Goal: Information Seeking & Learning: Learn about a topic

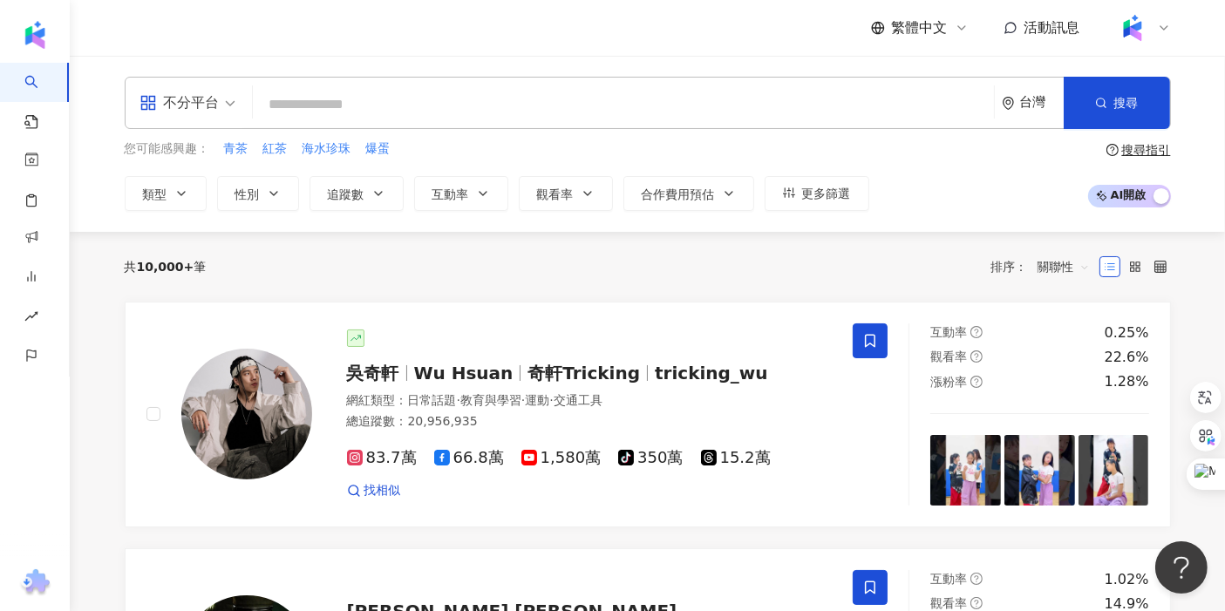
click at [653, 98] on input "search" at bounding box center [623, 104] width 727 height 33
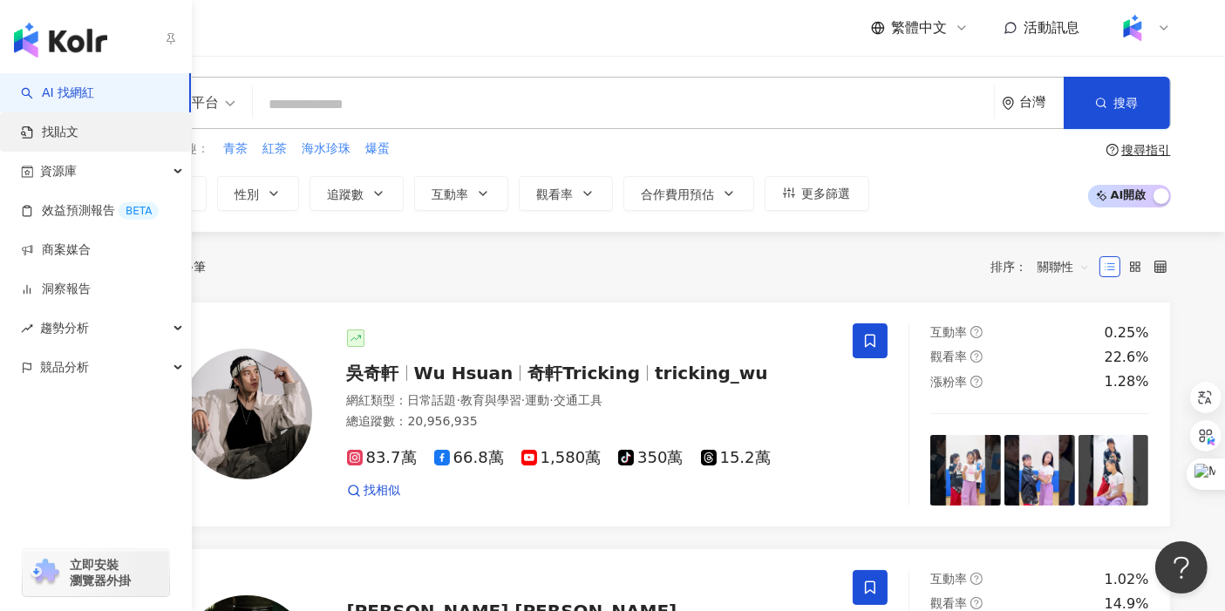
click at [68, 134] on link "找貼文" at bounding box center [50, 132] width 58 height 17
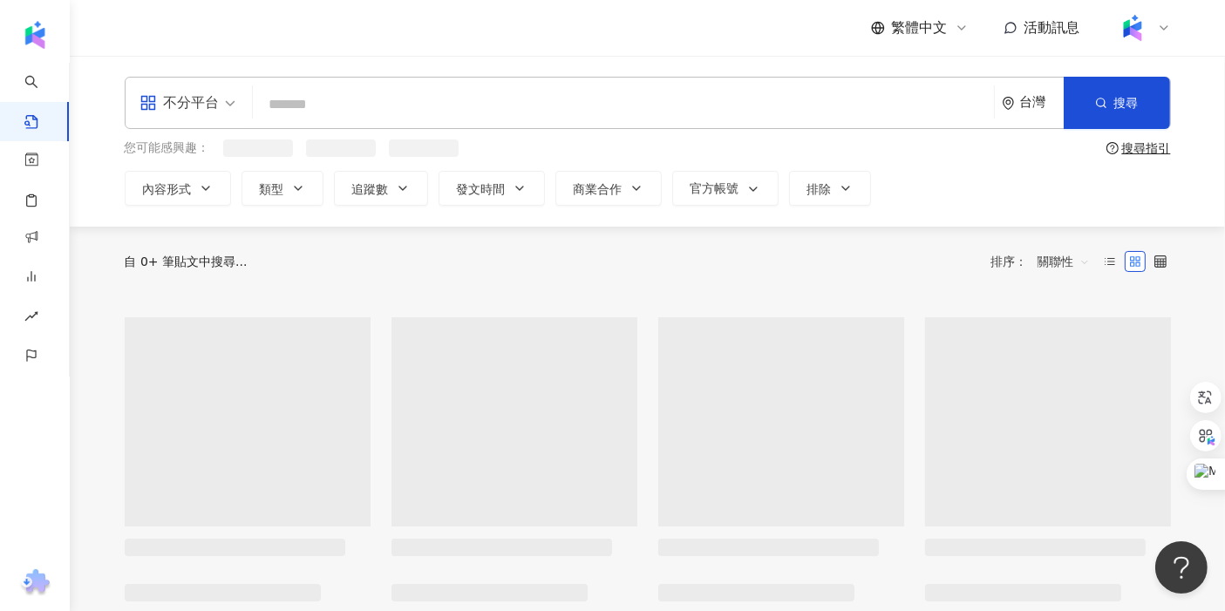
click at [317, 113] on input "search" at bounding box center [623, 103] width 727 height 37
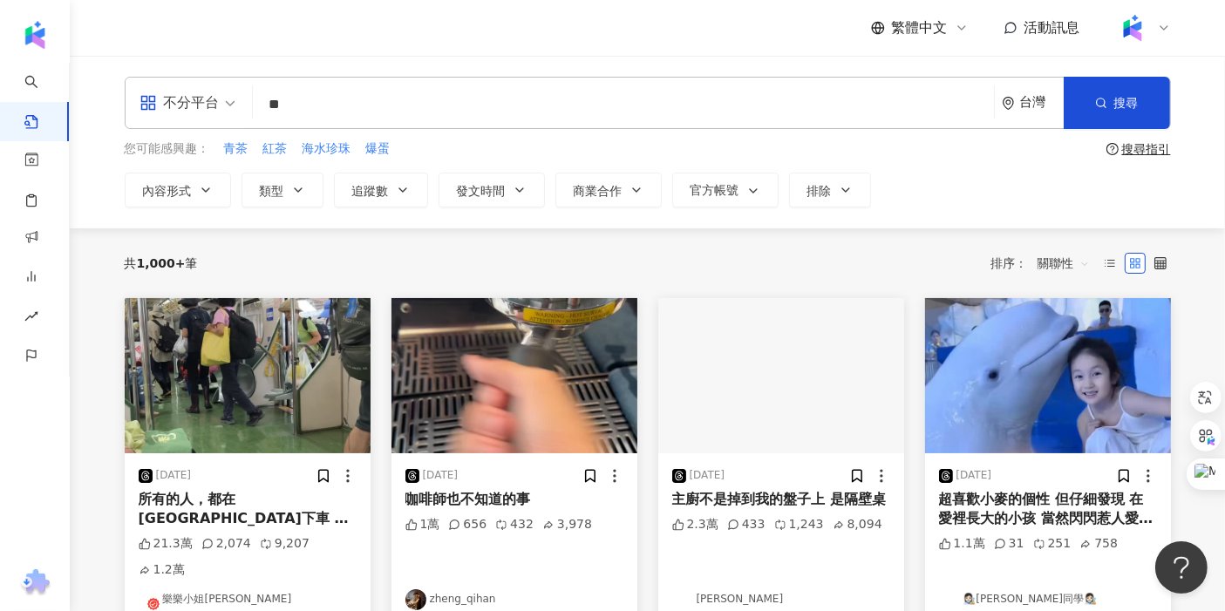
type input "*"
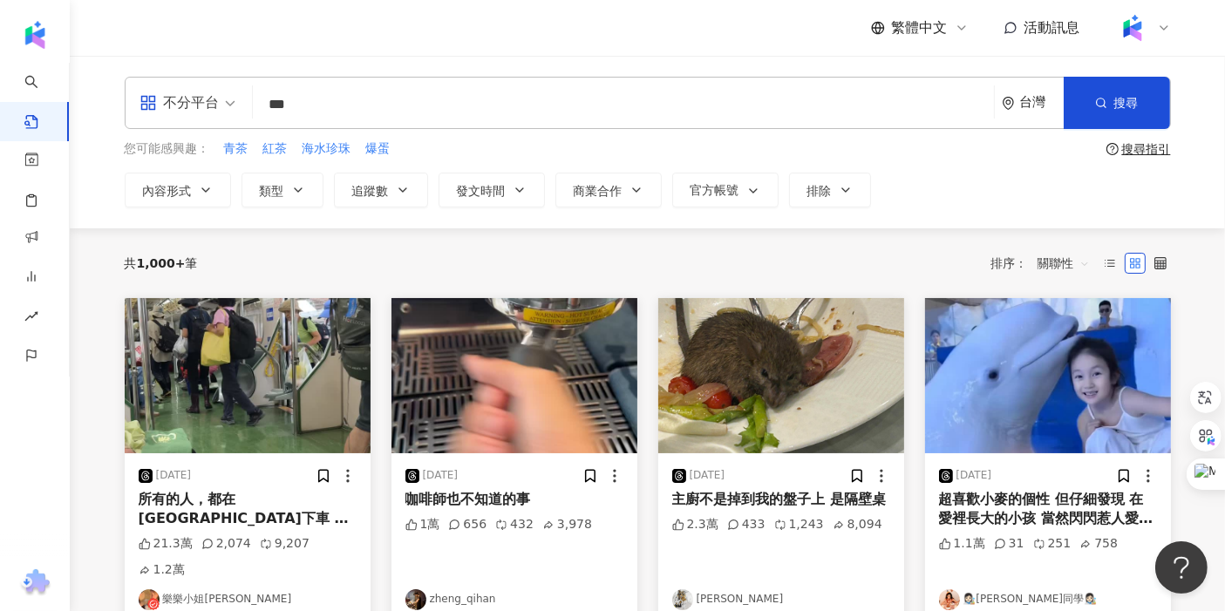
type input "***"
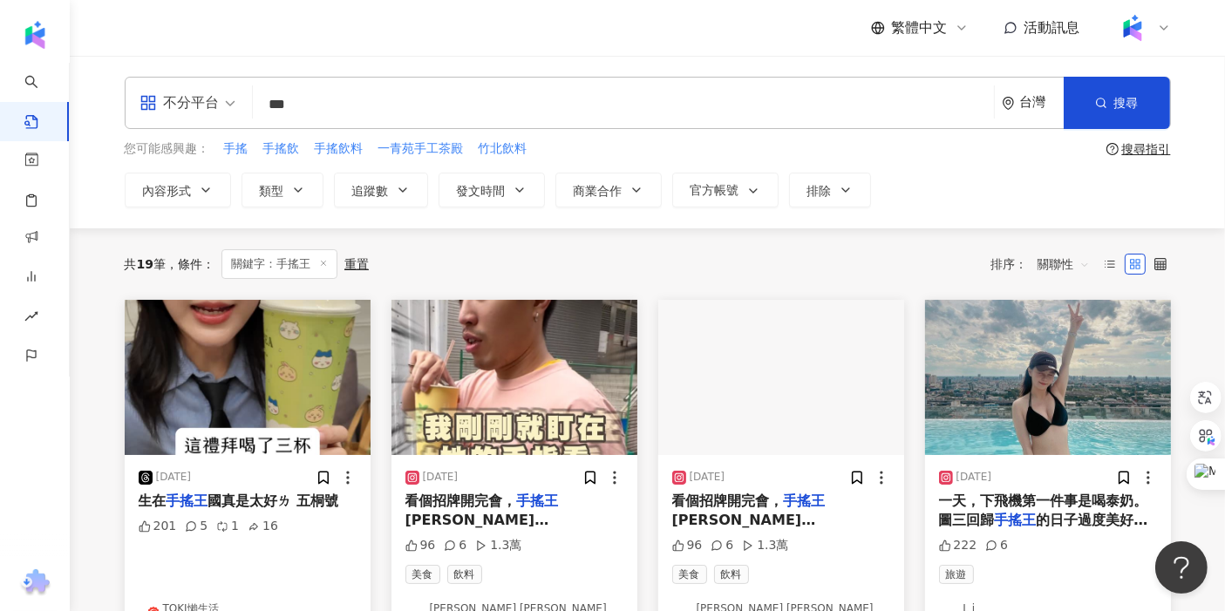
scroll to position [97, 0]
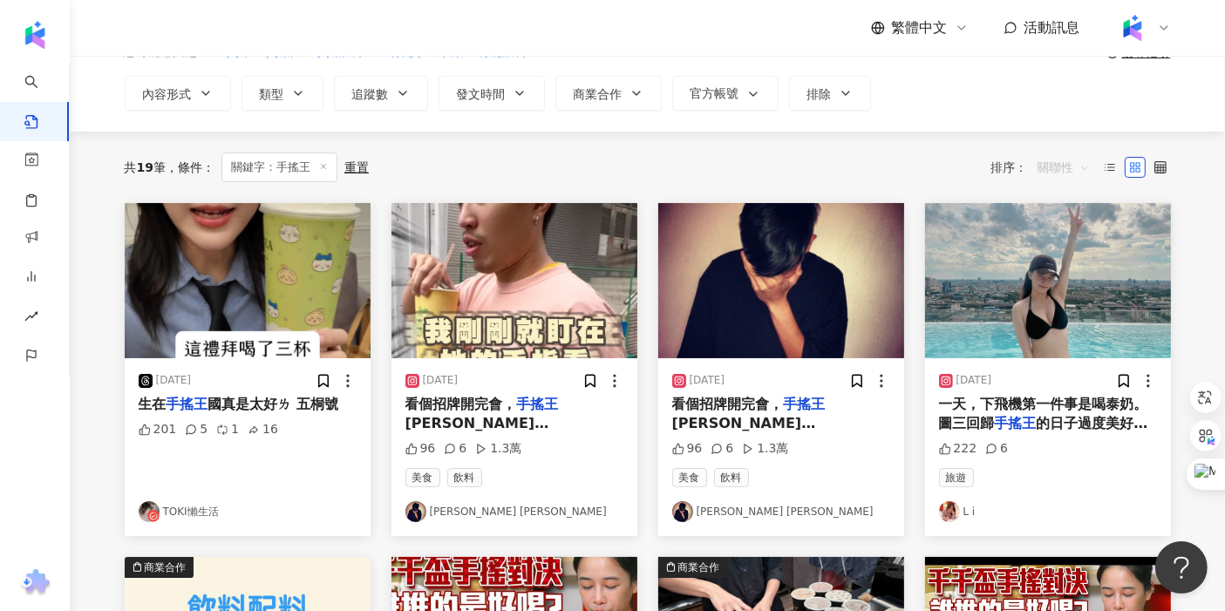
click at [1069, 160] on span "關聯性" at bounding box center [1064, 167] width 52 height 28
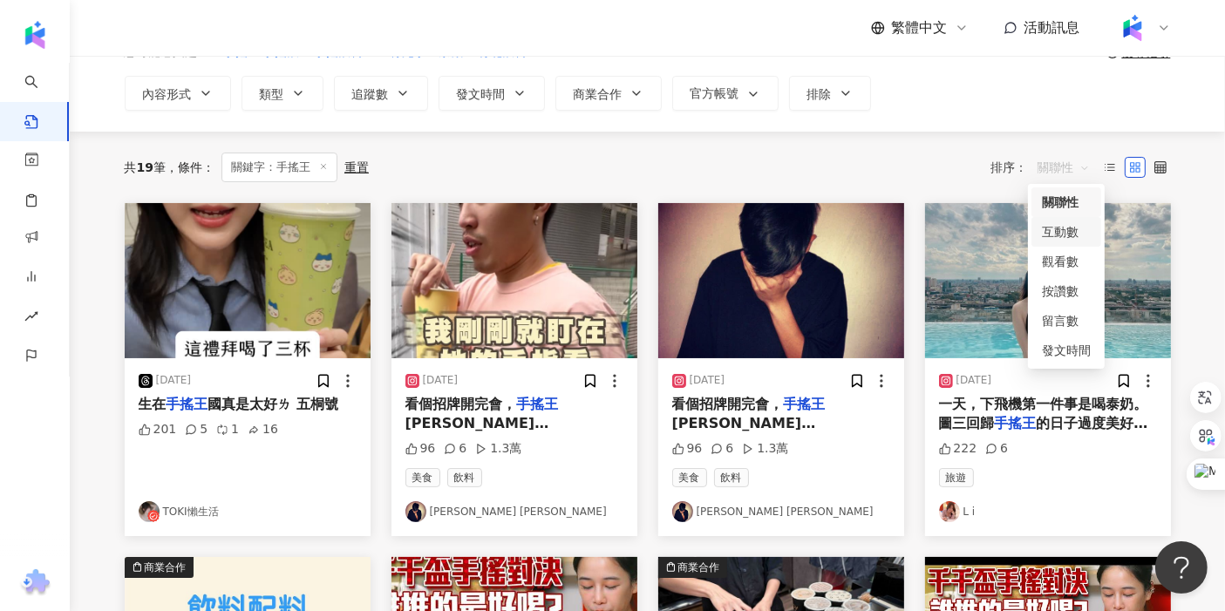
click at [1058, 224] on div "互動數" at bounding box center [1066, 231] width 49 height 19
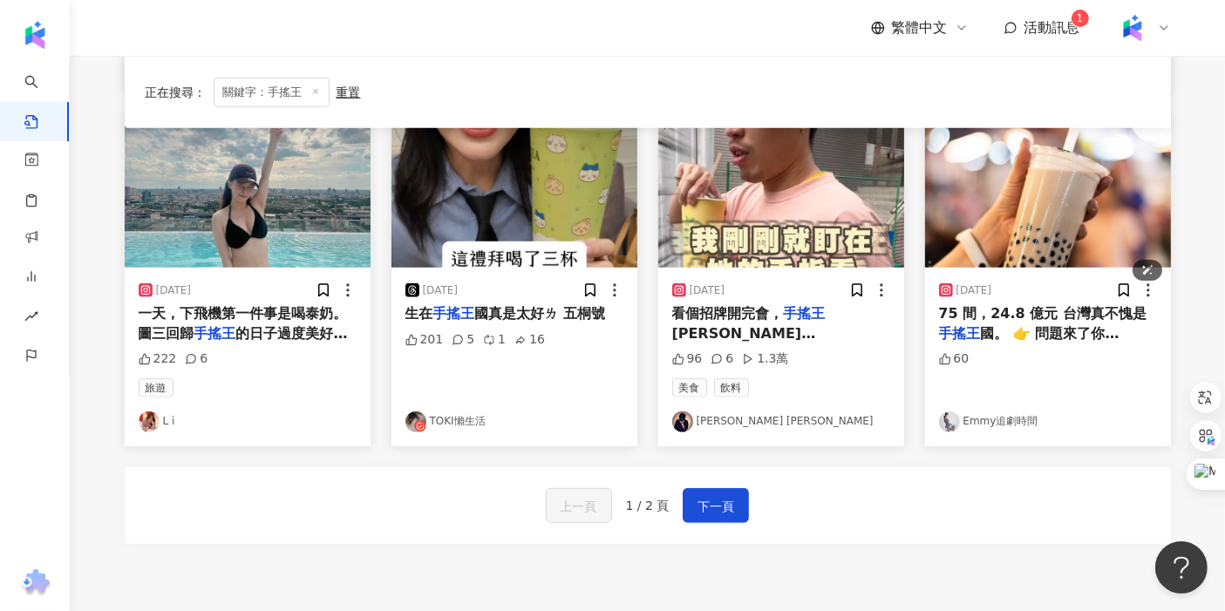
scroll to position [868, 0]
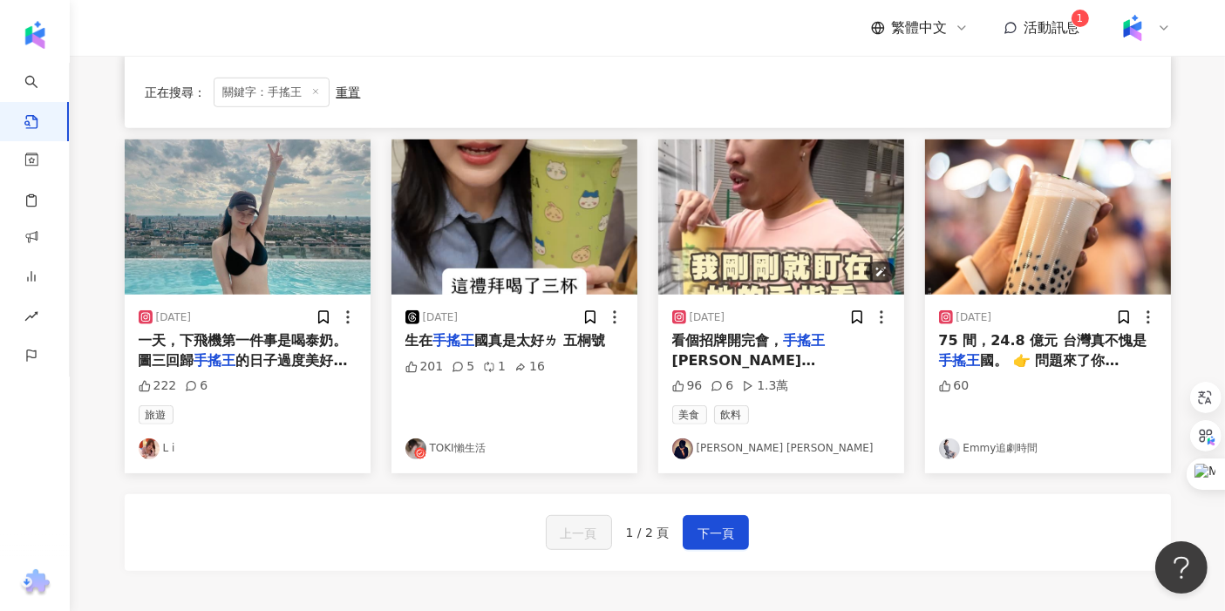
click at [742, 255] on img "button" at bounding box center [781, 217] width 246 height 155
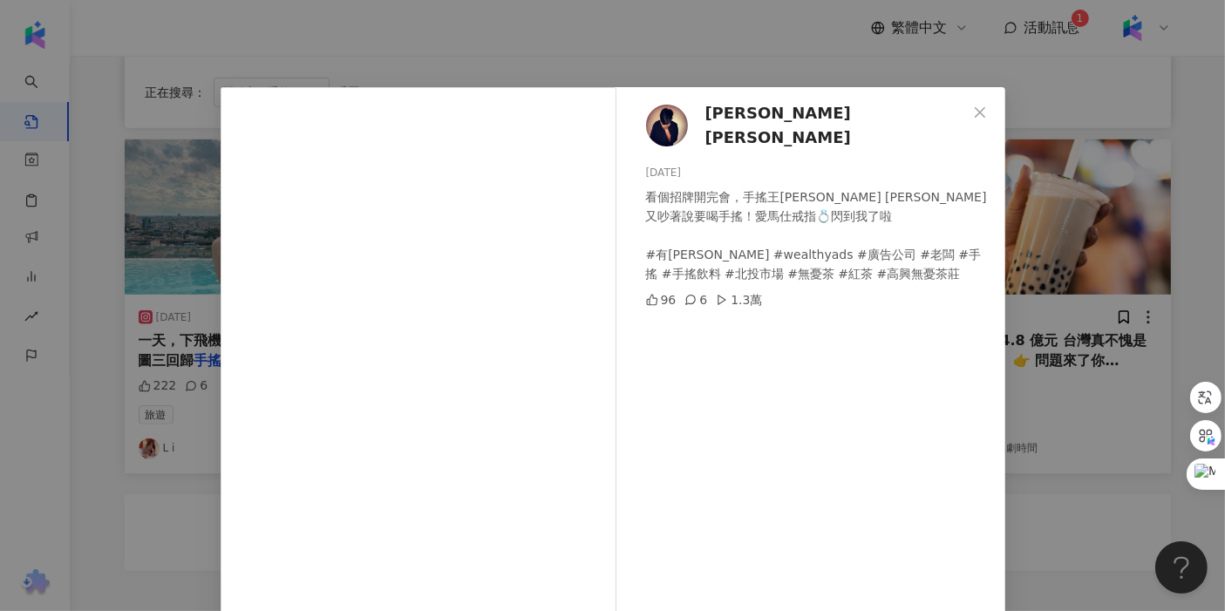
scroll to position [97, 0]
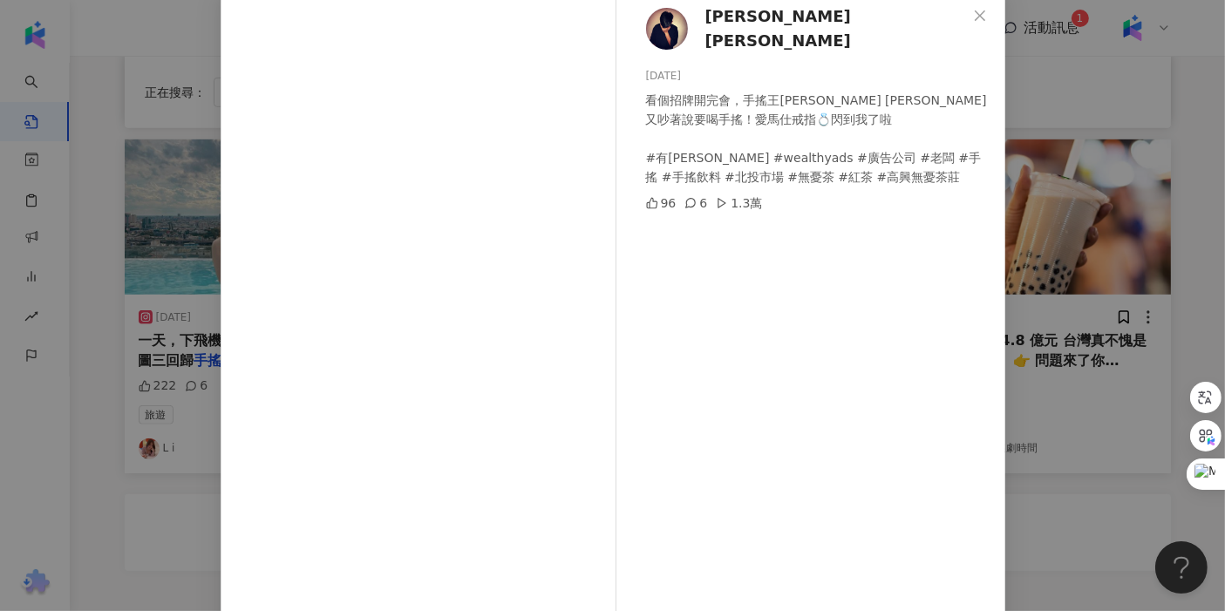
click at [121, 466] on div "Jason Lin 2024/7/27 看個招牌開完會，手搖王JASON LIN又吵著說要喝手搖！愛馬仕戒指💍閃到我了啦 #有錢廣告 #wealthyads …" at bounding box center [612, 305] width 1225 height 611
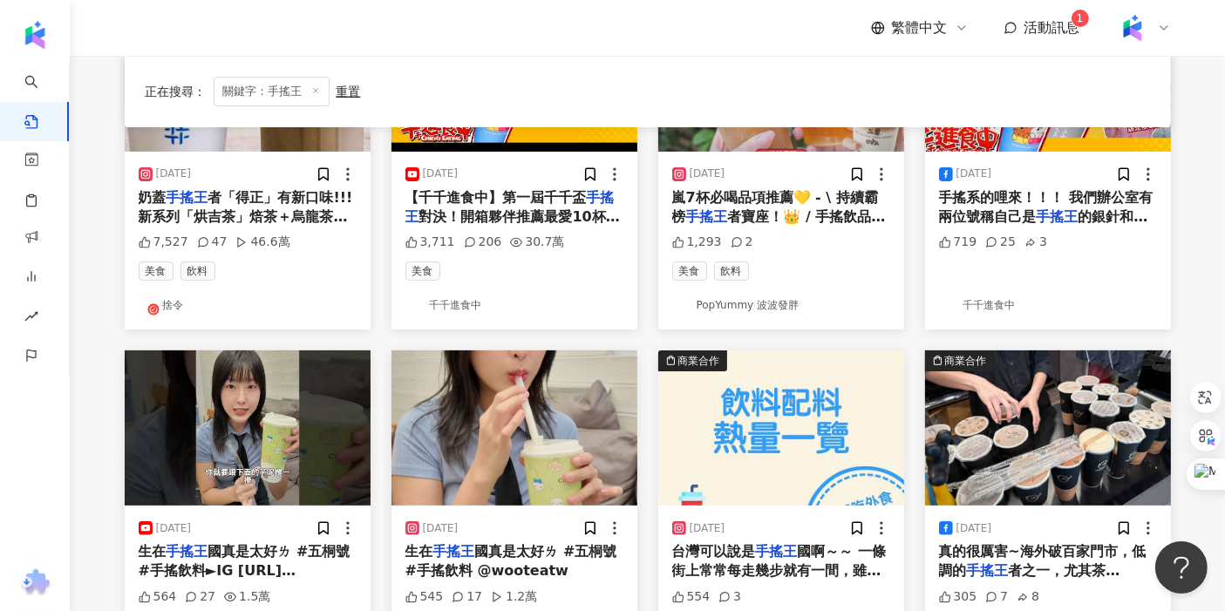
scroll to position [287, 0]
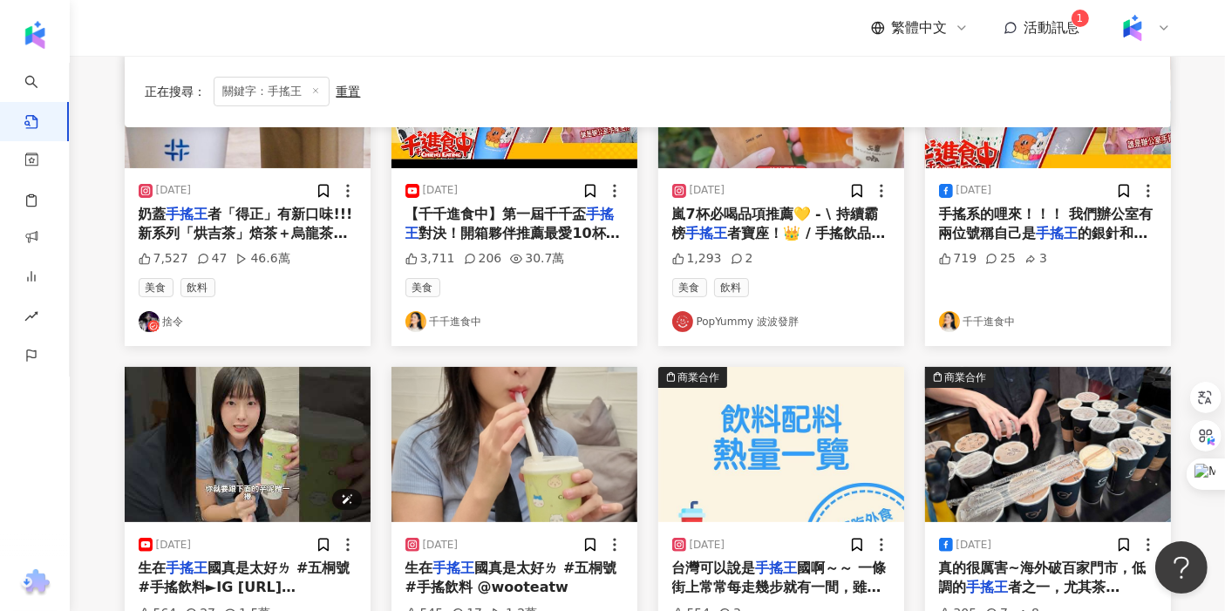
click at [231, 397] on img "button" at bounding box center [248, 444] width 246 height 155
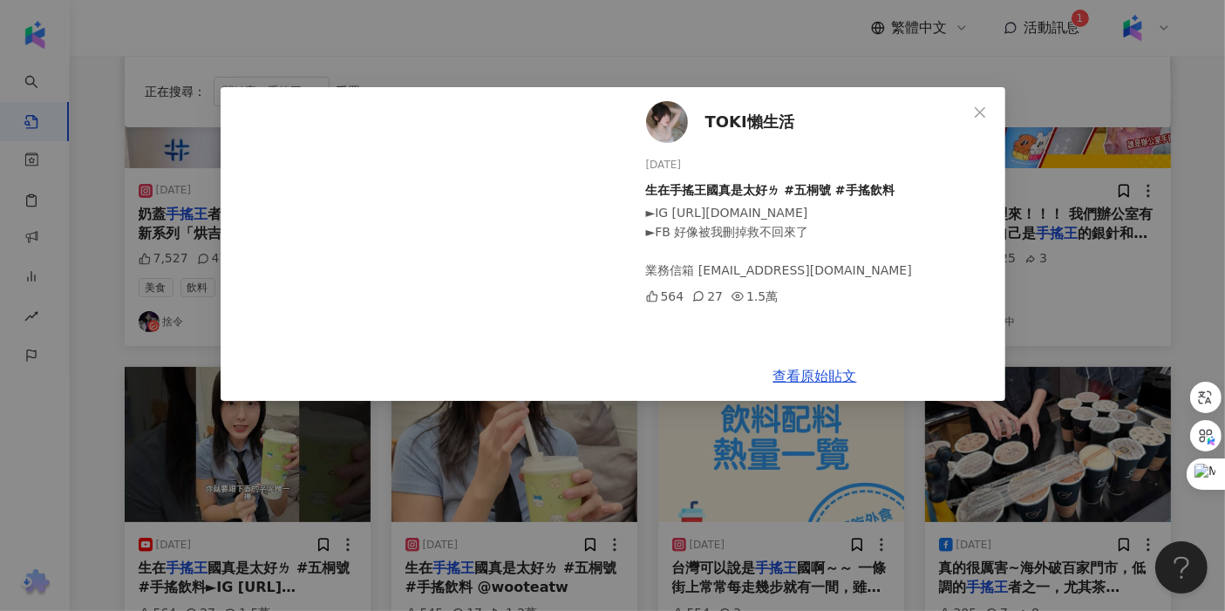
click at [352, 439] on div "TOKI懶生活 2024/9/21 生在手搖王國真是太好ㄌ #五桐號 #手搖飲料 ►IG https://www.instagram.com/neshin.7…" at bounding box center [612, 305] width 1225 height 611
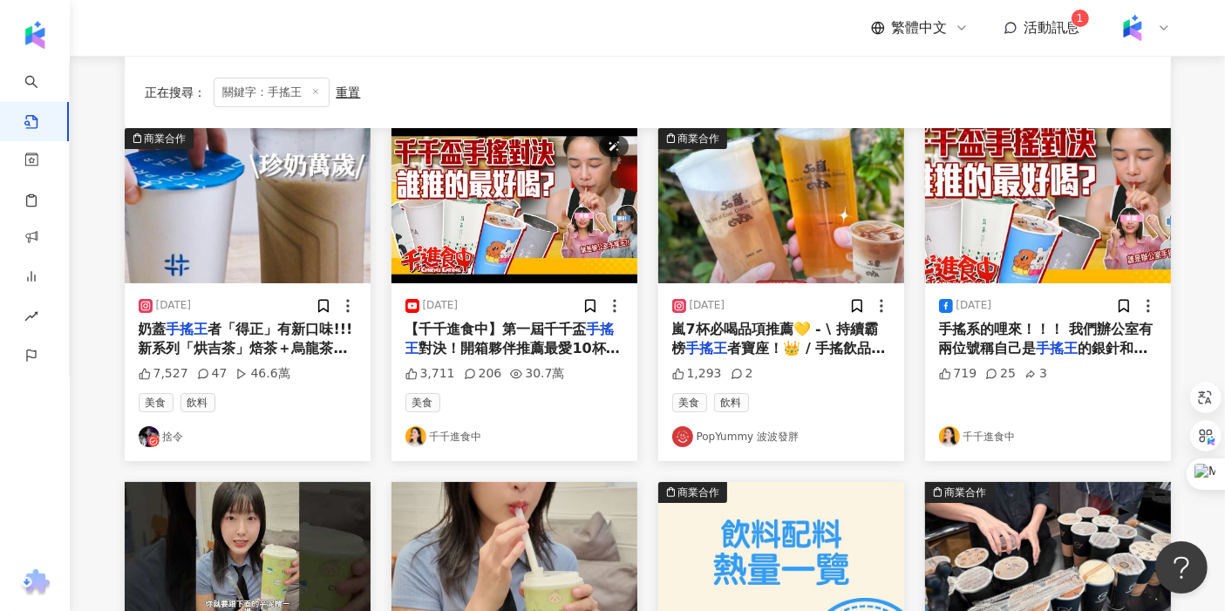
scroll to position [0, 0]
